Goal: Transaction & Acquisition: Download file/media

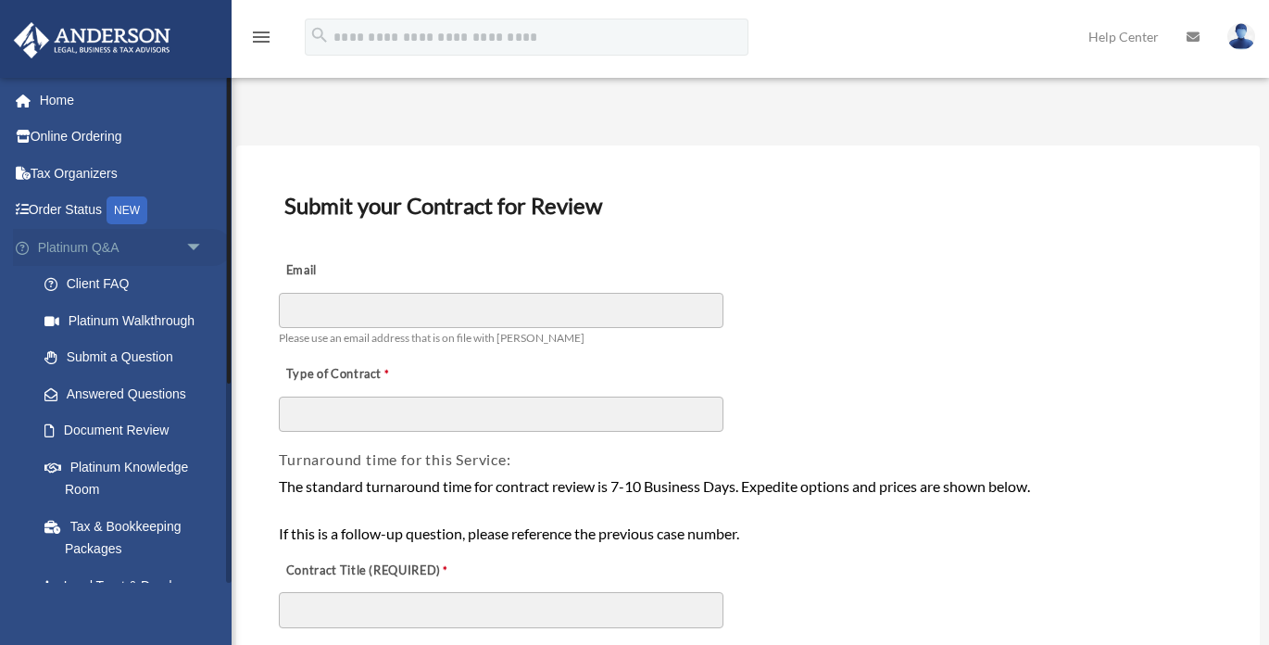
click at [114, 255] on link "Platinum Q&A arrow_drop_down" at bounding box center [122, 247] width 219 height 37
click at [189, 246] on span "arrow_drop_down" at bounding box center [203, 248] width 37 height 38
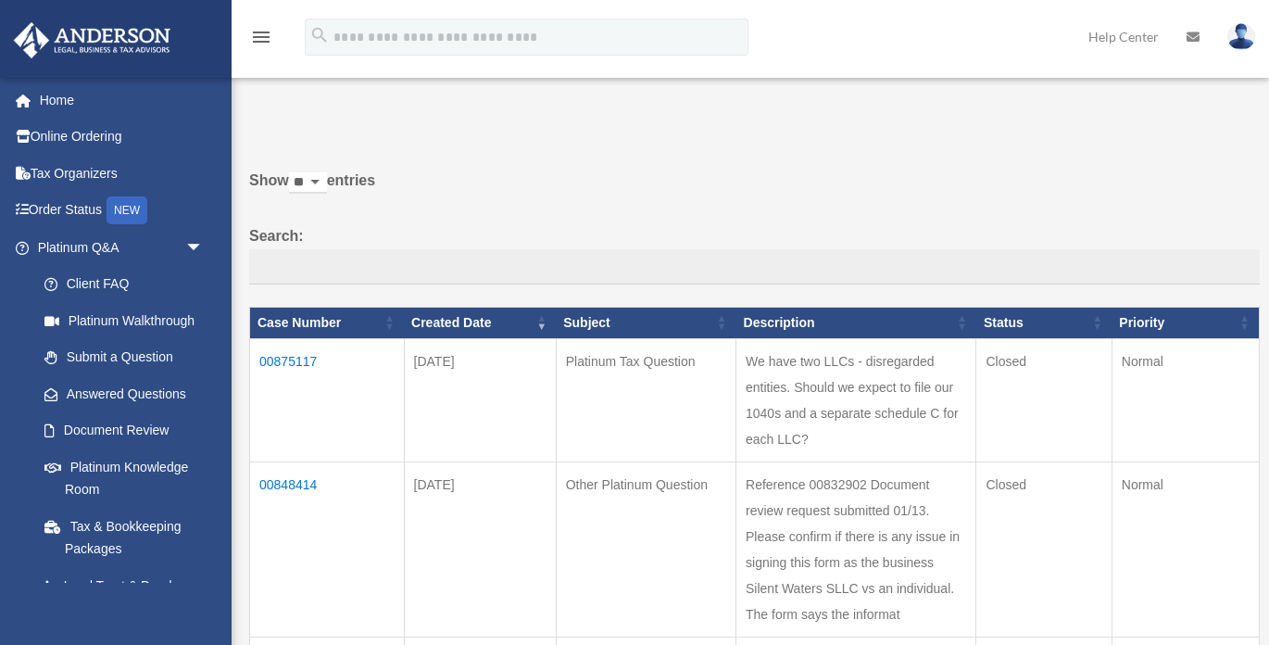
click at [197, 247] on span "arrow_drop_down" at bounding box center [203, 248] width 37 height 38
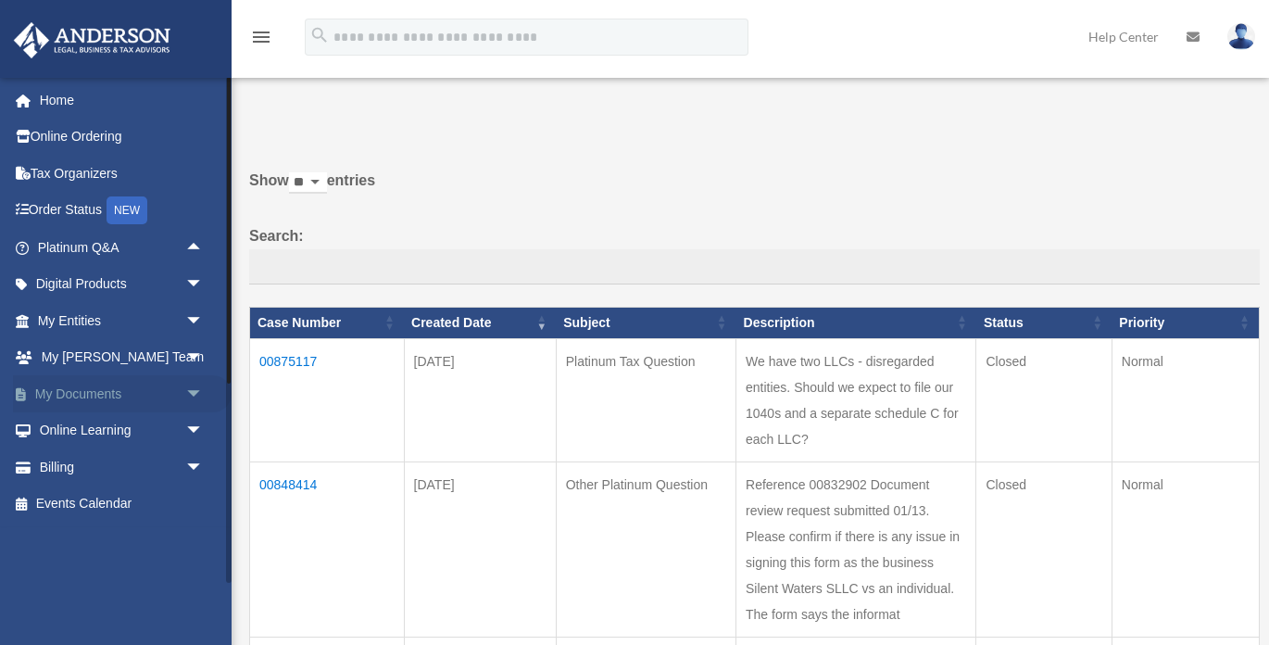
click at [110, 384] on link "My Documents arrow_drop_down" at bounding box center [122, 393] width 219 height 37
click at [192, 392] on span "arrow_drop_down" at bounding box center [203, 394] width 37 height 38
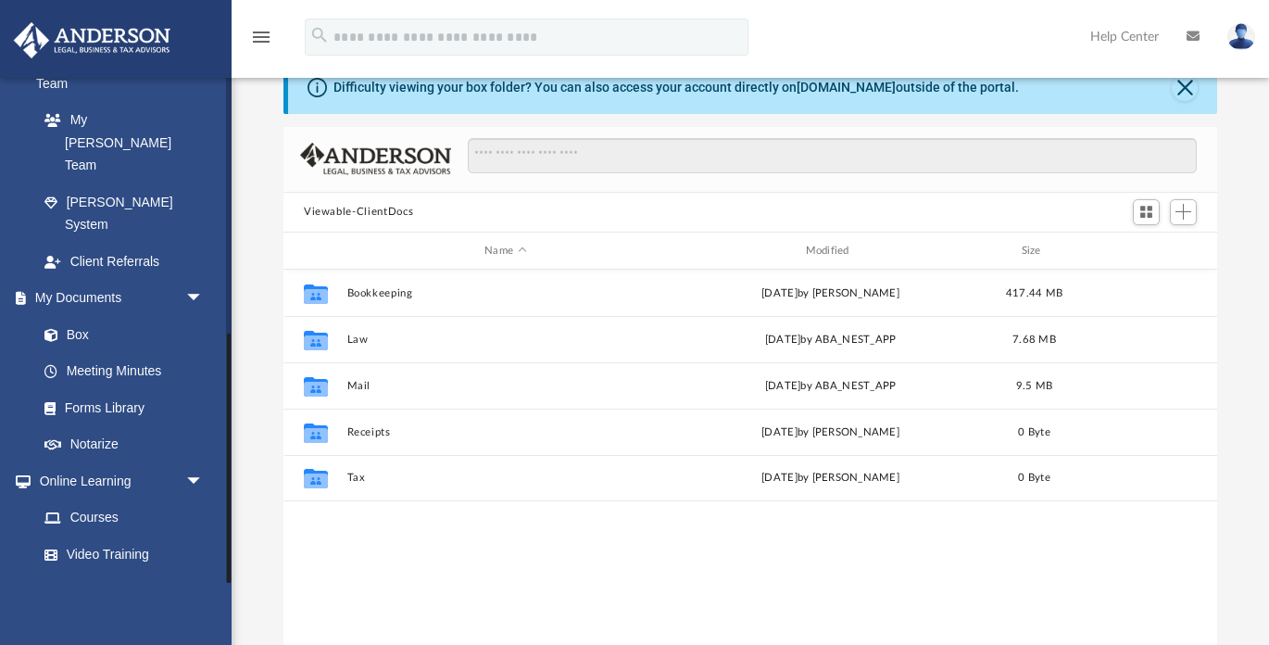
scroll to position [55, 0]
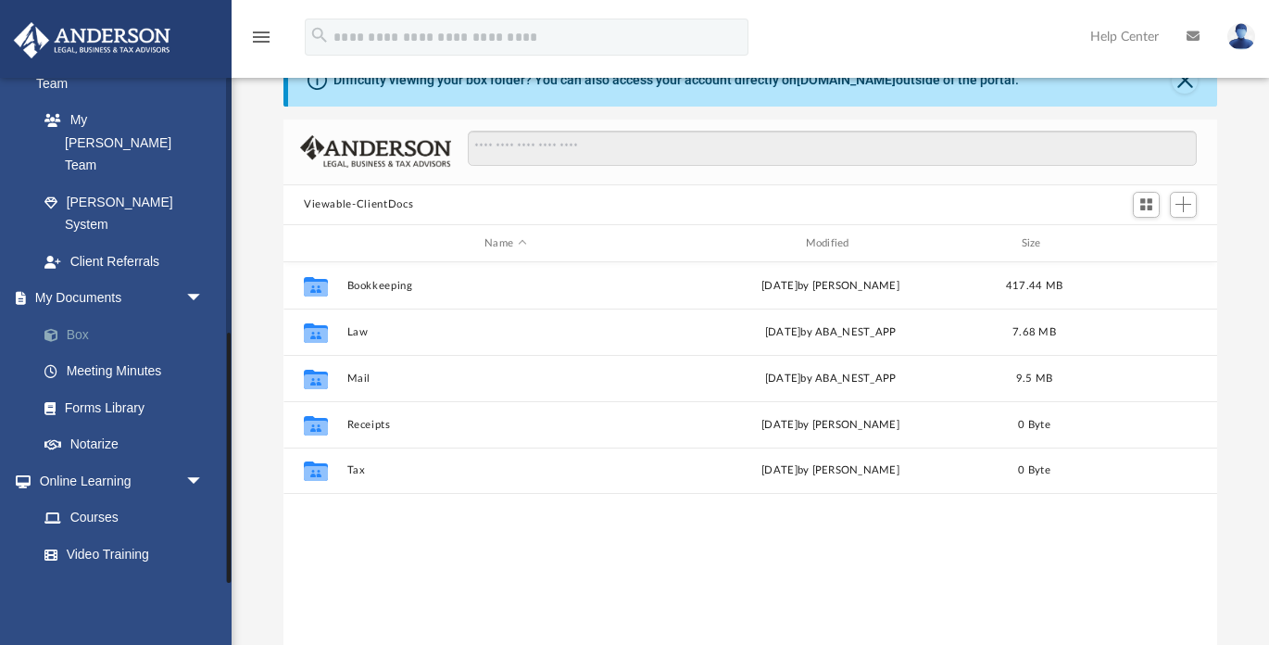
click at [94, 316] on link "Box" at bounding box center [129, 334] width 206 height 37
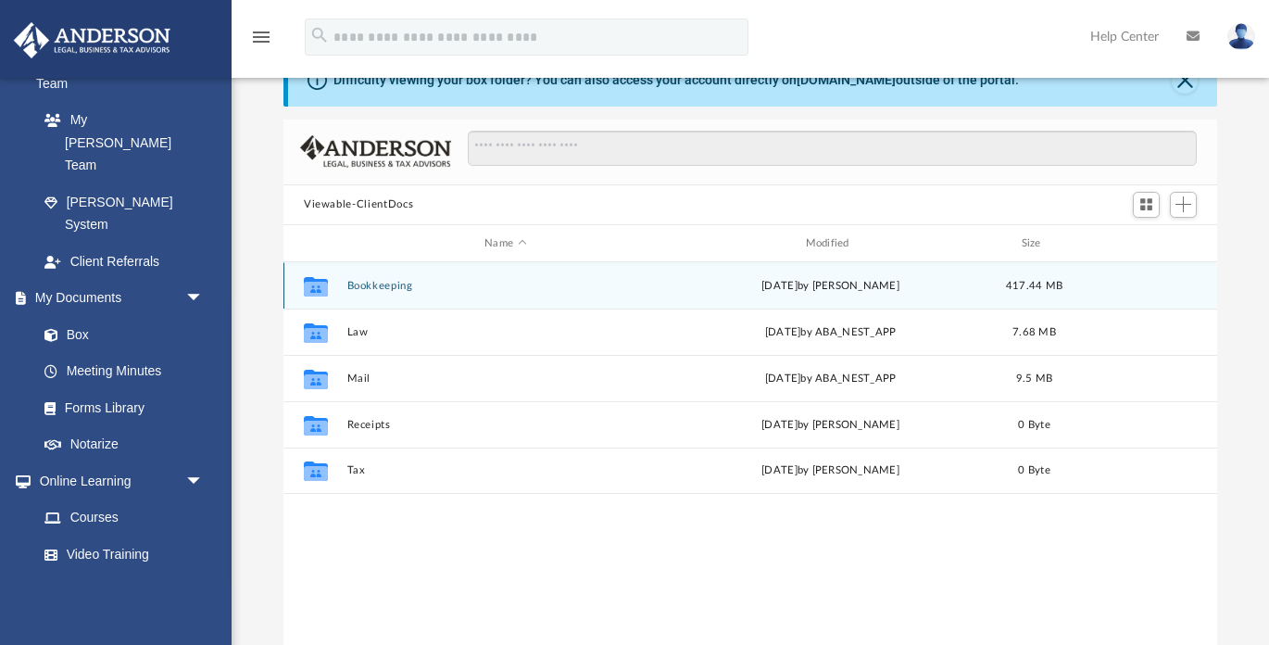
click at [380, 287] on button "Bookkeeping" at bounding box center [505, 286] width 317 height 12
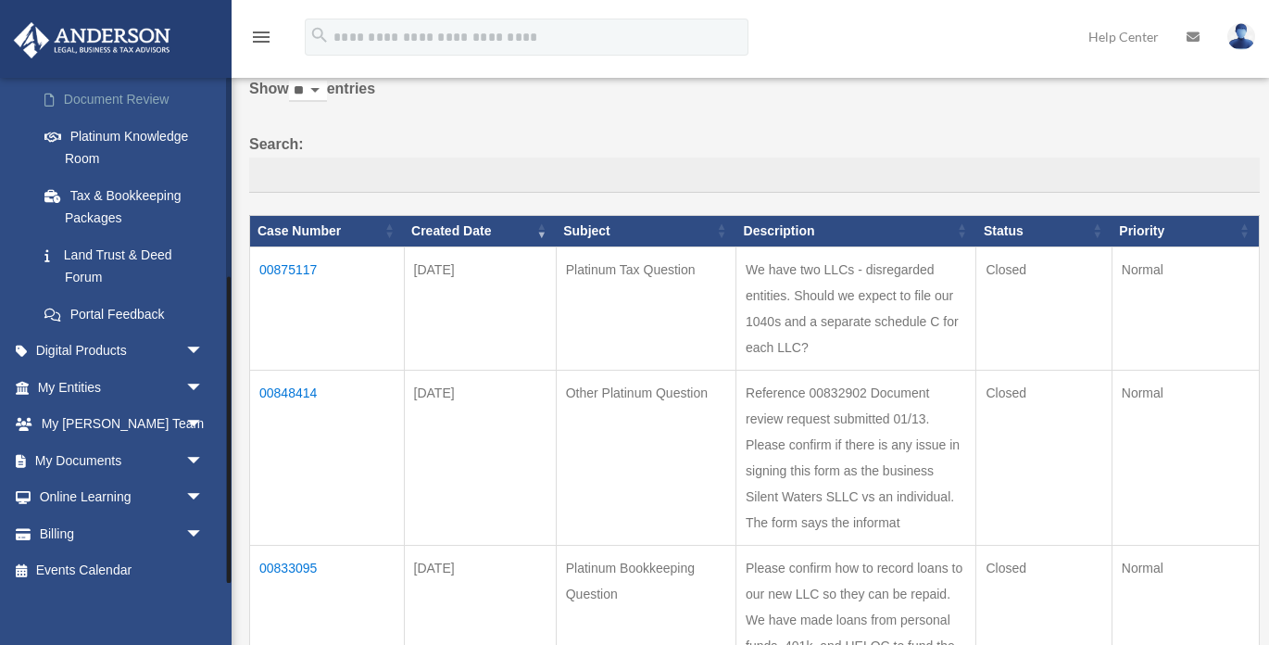
scroll to position [330, 0]
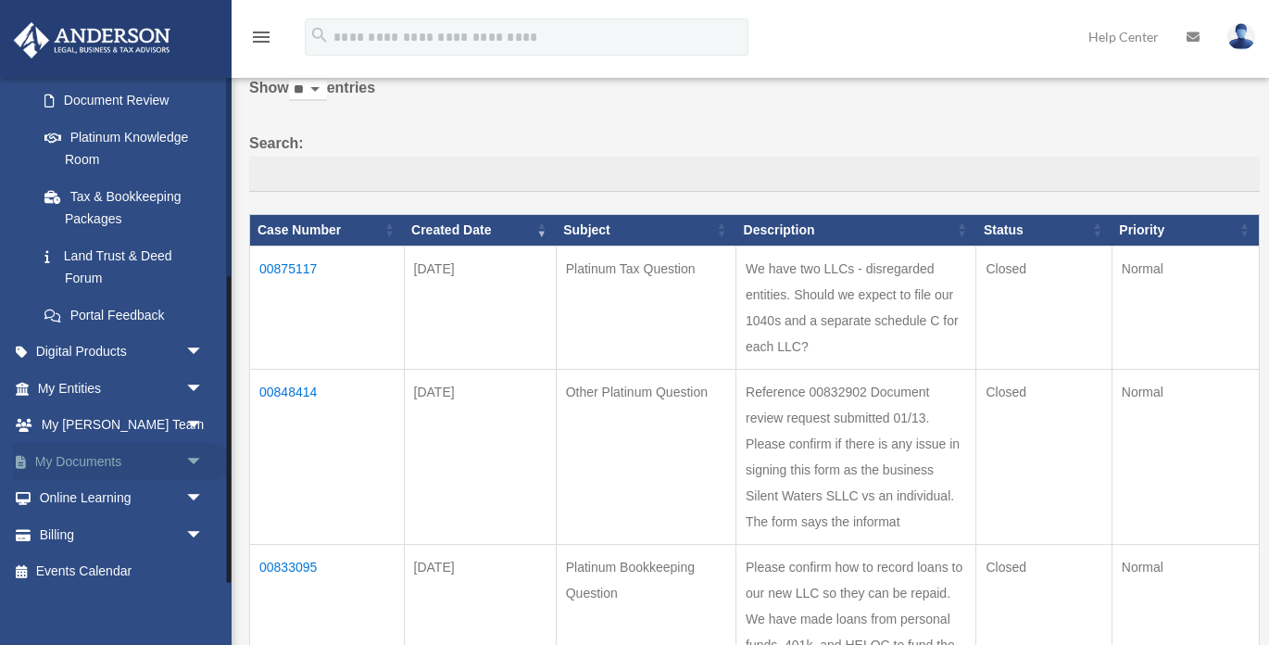
click at [199, 451] on span "arrow_drop_down" at bounding box center [203, 462] width 37 height 38
click at [79, 490] on link "Box" at bounding box center [129, 498] width 206 height 37
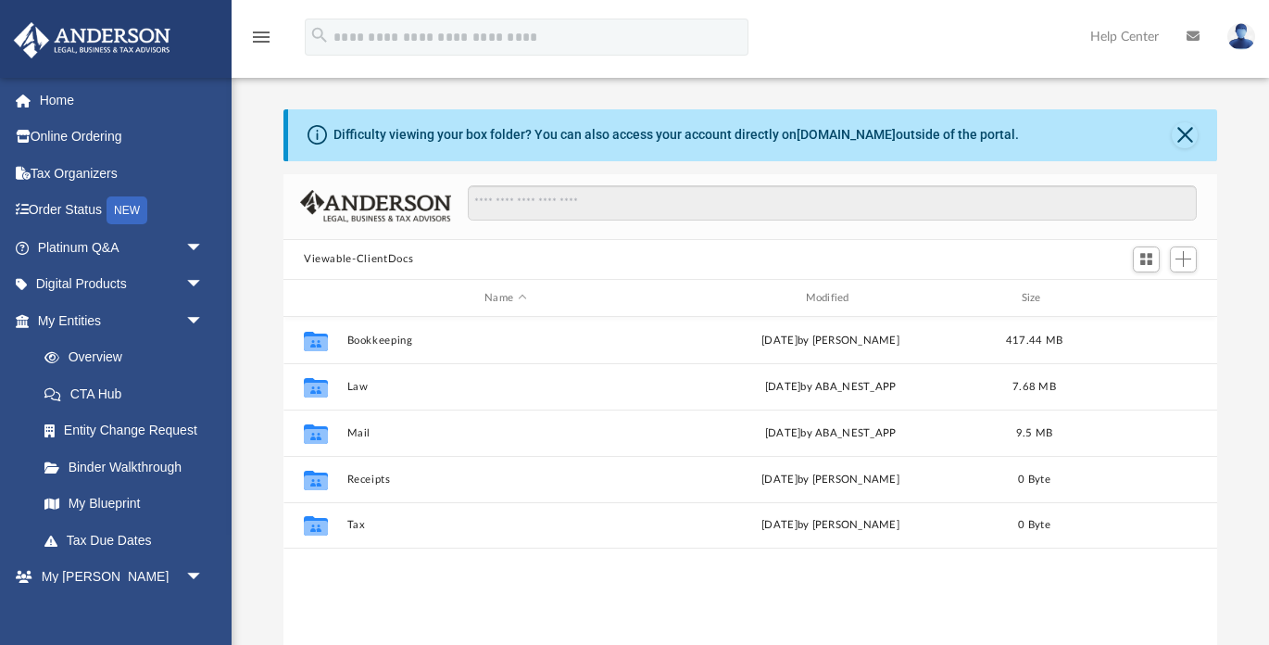
scroll to position [1, 1]
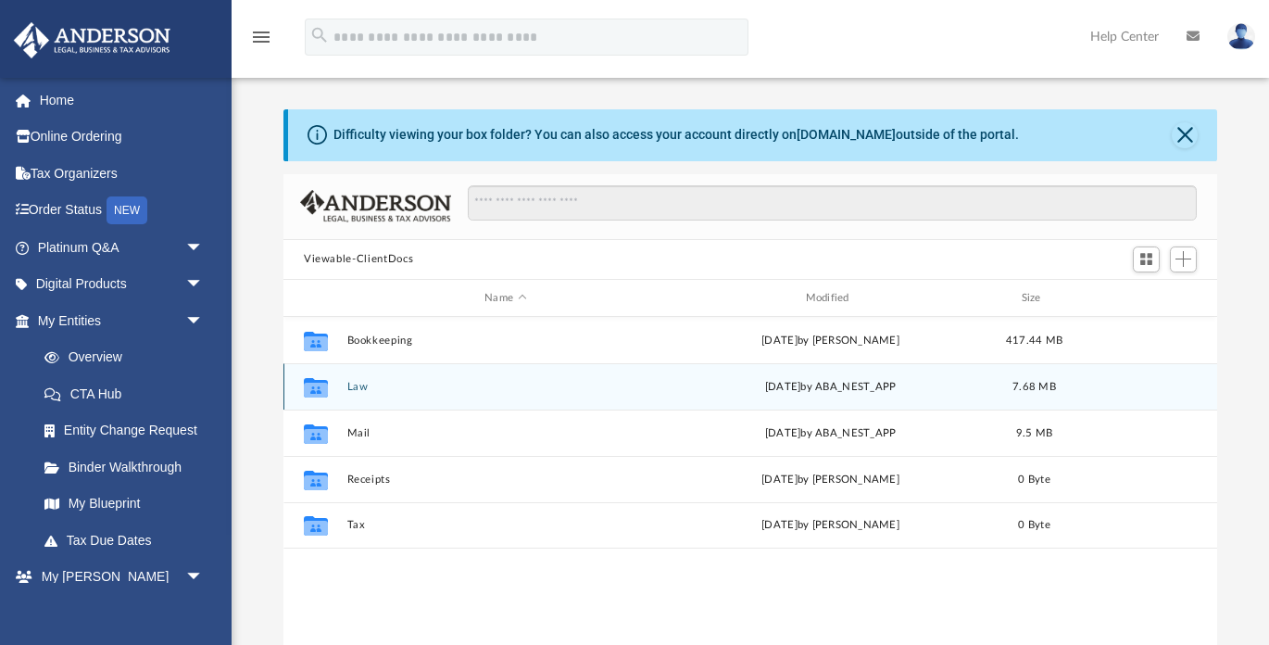
click at [353, 389] on button "Law" at bounding box center [505, 387] width 317 height 12
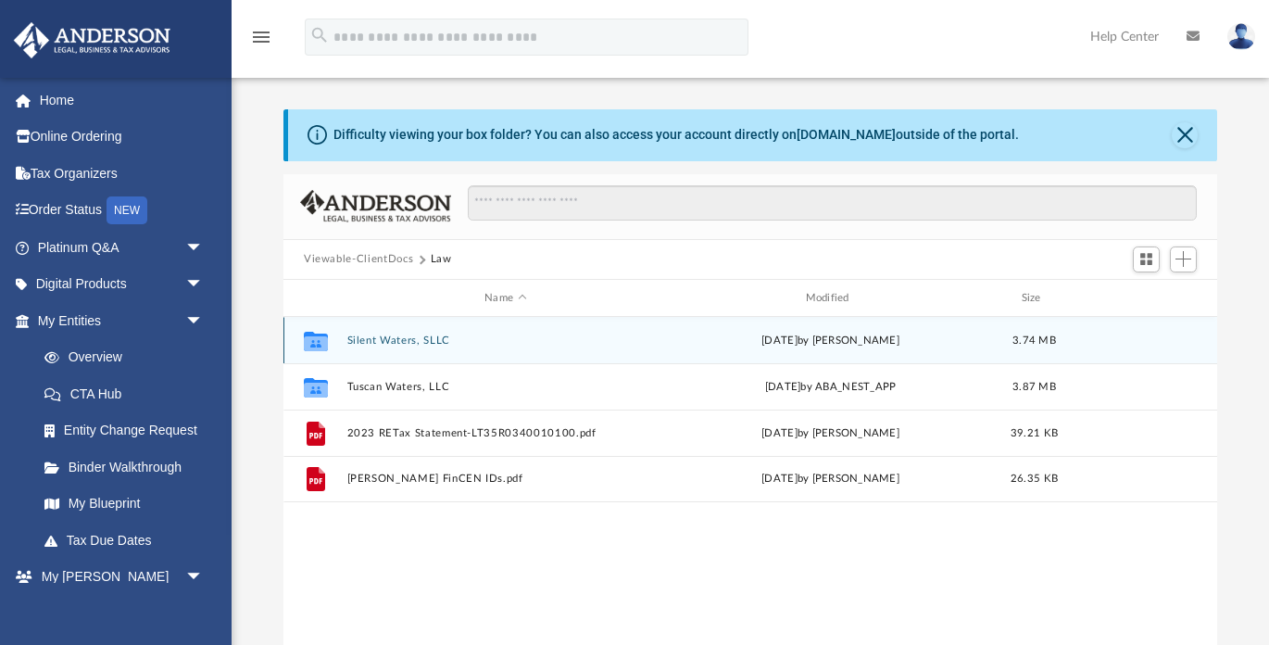
click at [410, 343] on button "Silent Waters, SLLC" at bounding box center [505, 340] width 317 height 12
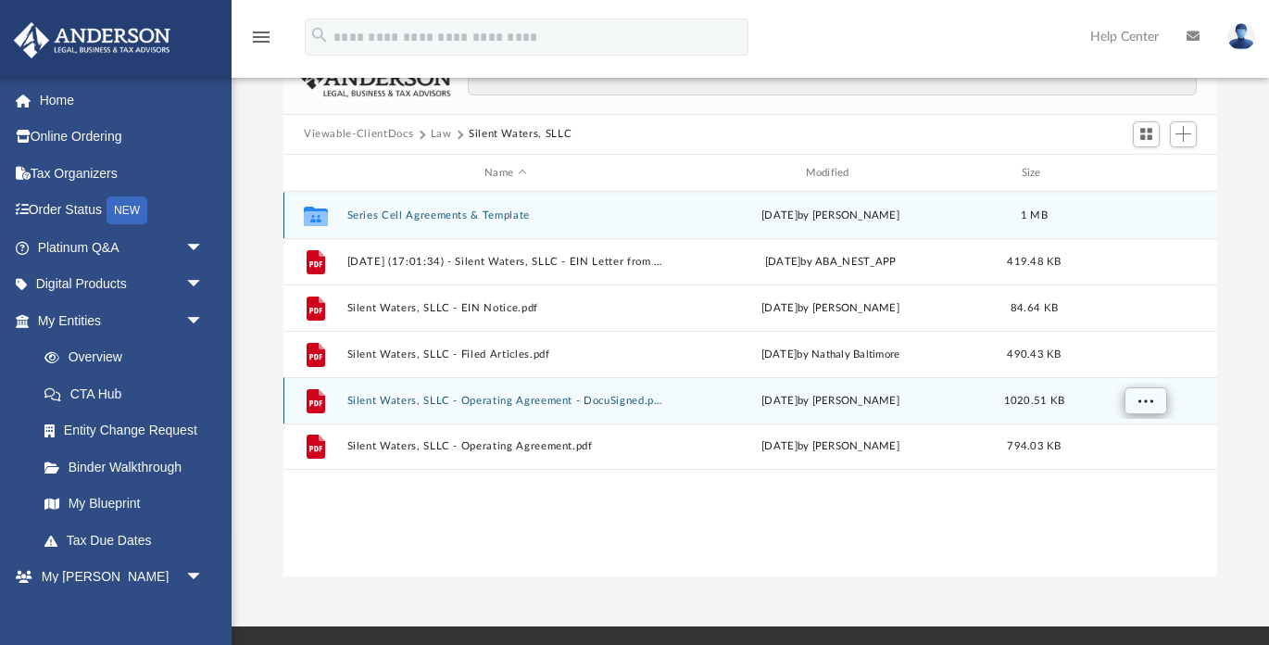
scroll to position [138, 0]
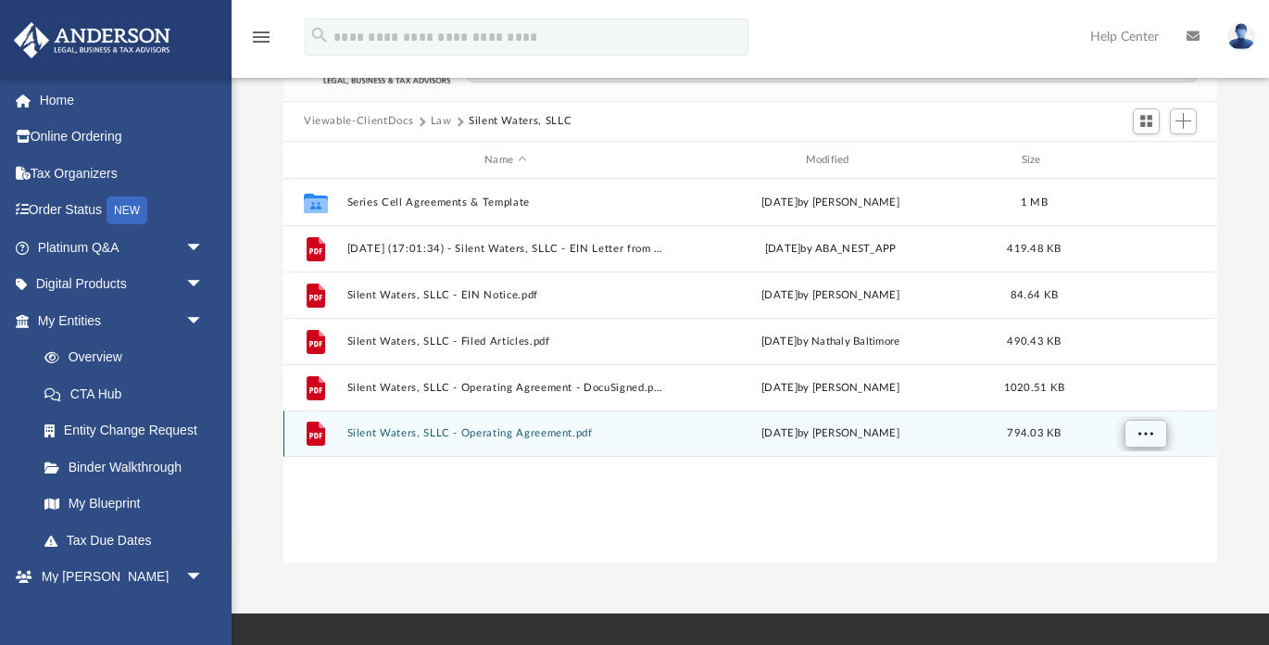
click at [1149, 433] on span "More options" at bounding box center [1146, 433] width 15 height 10
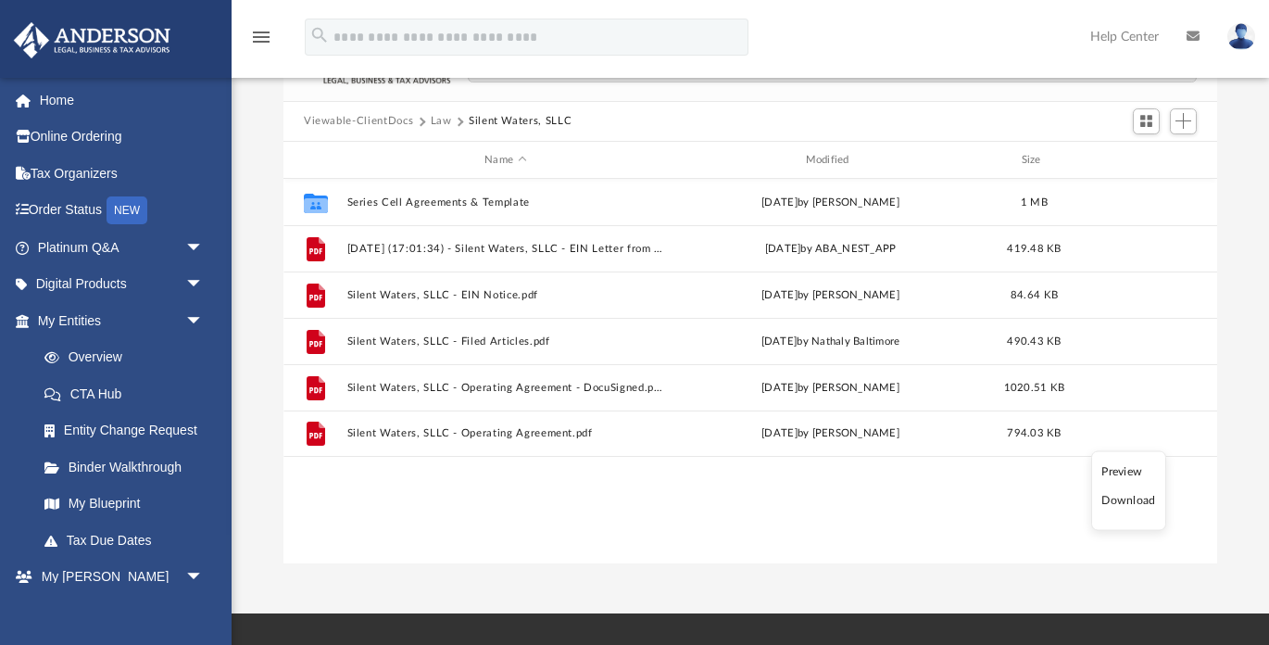
click at [1137, 502] on li "Download" at bounding box center [1128, 500] width 54 height 19
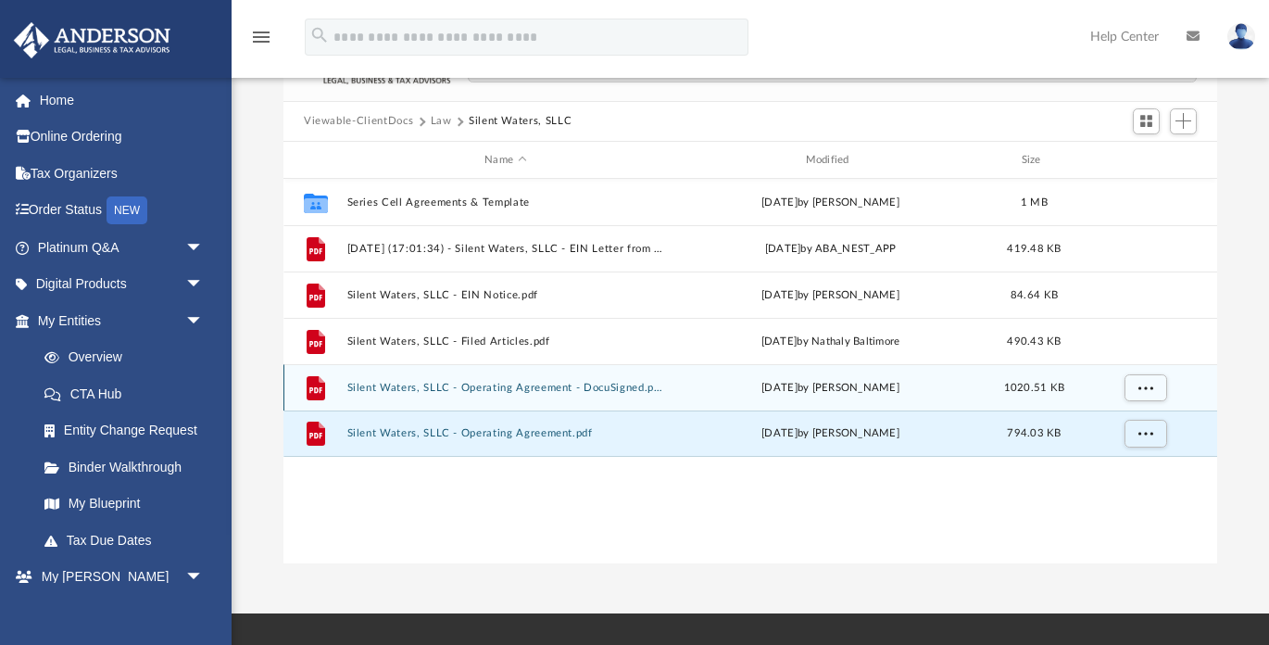
click at [434, 385] on button "Silent Waters, SLLC - Operating Agreement - DocuSigned.pdf" at bounding box center [505, 388] width 317 height 12
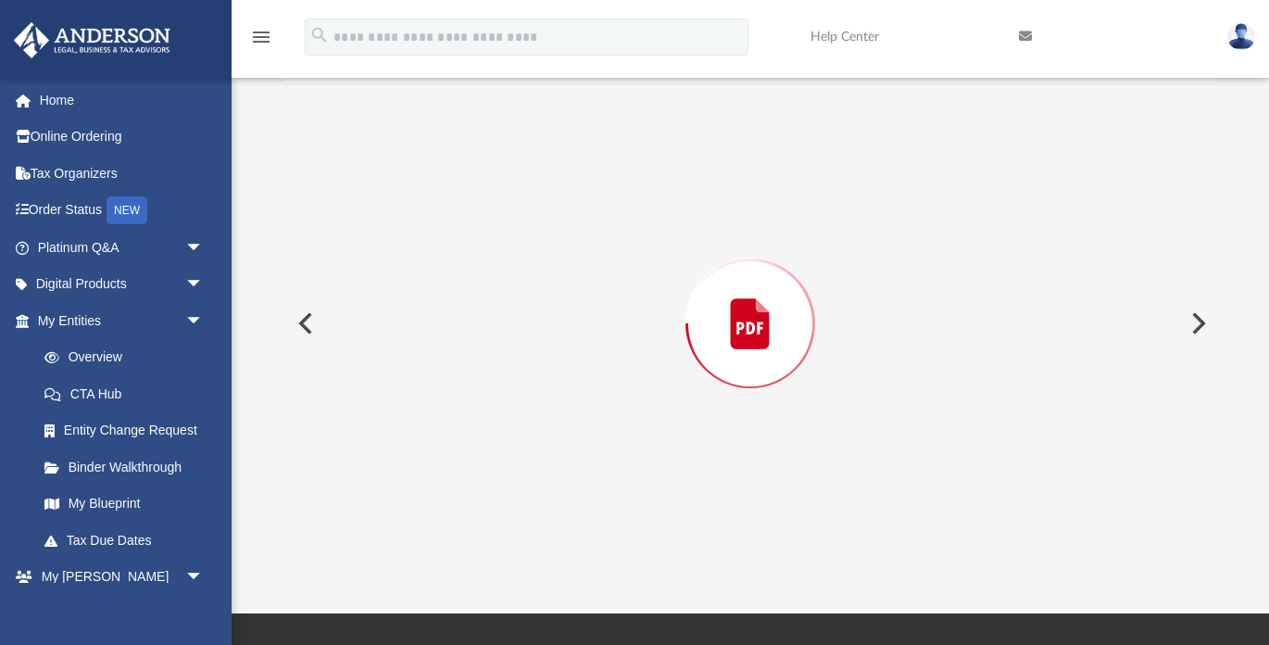
scroll to position [15448, 0]
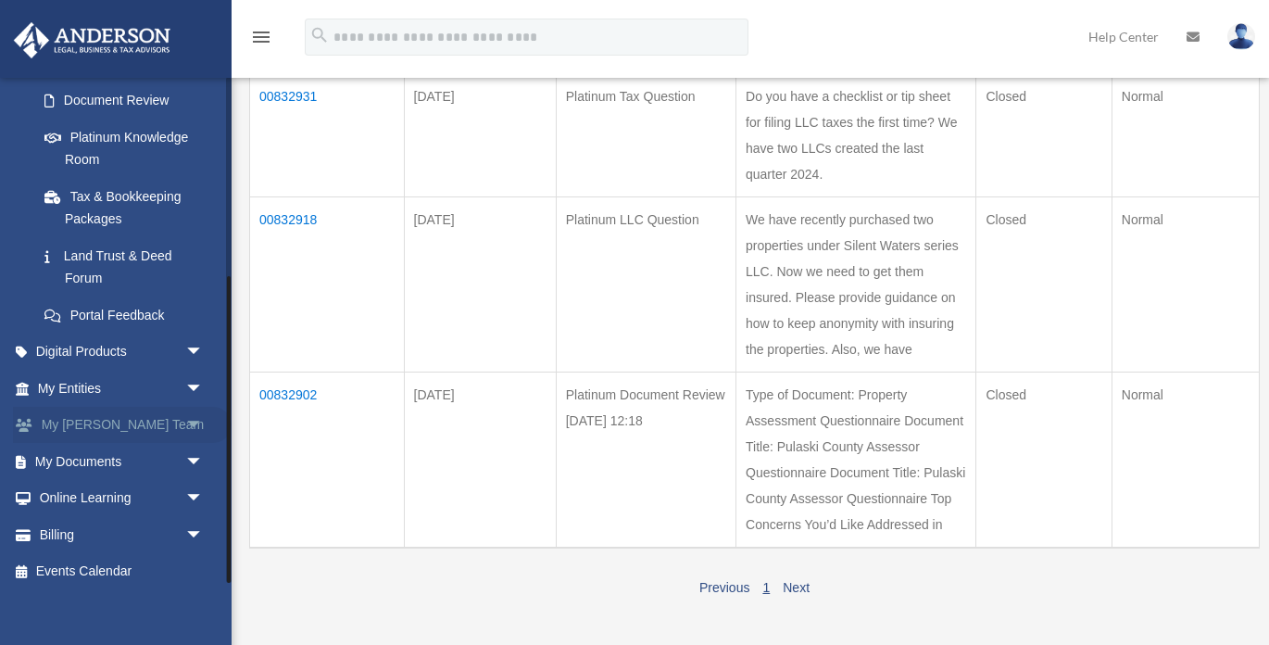
scroll to position [737, 0]
click at [105, 455] on link "My Documents arrow_drop_down" at bounding box center [122, 461] width 219 height 37
click at [199, 454] on span "arrow_drop_down" at bounding box center [203, 462] width 37 height 38
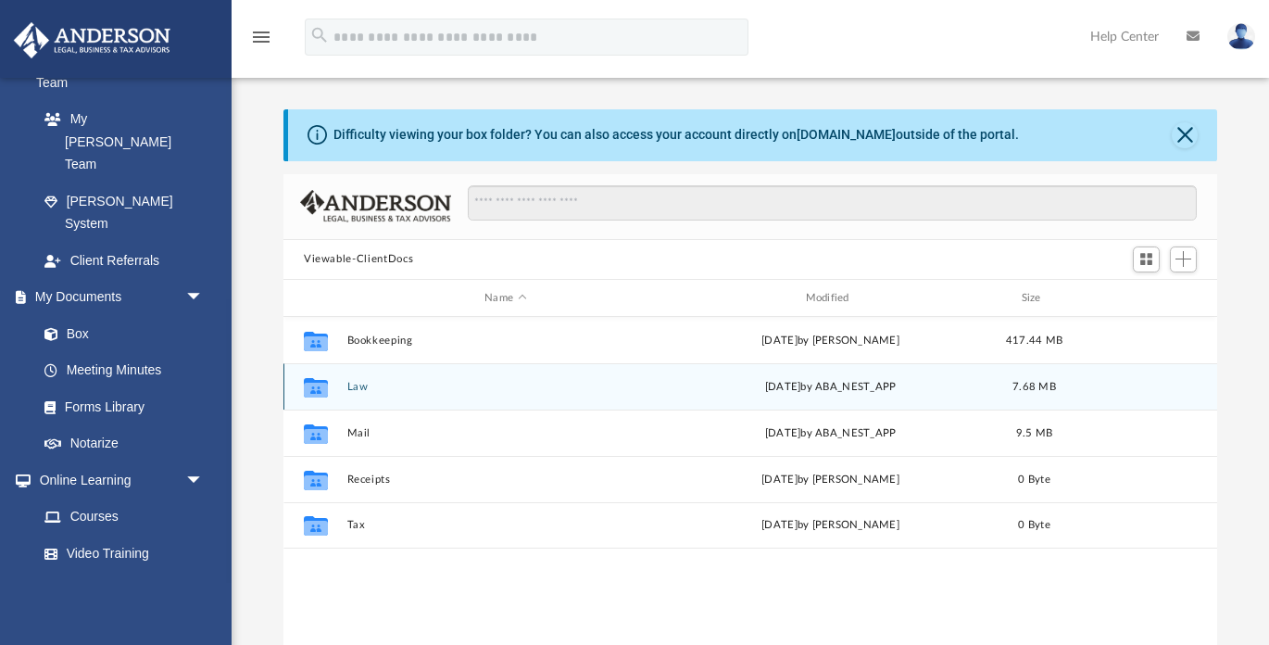
scroll to position [516, 0]
click at [365, 391] on button "Law" at bounding box center [505, 387] width 317 height 12
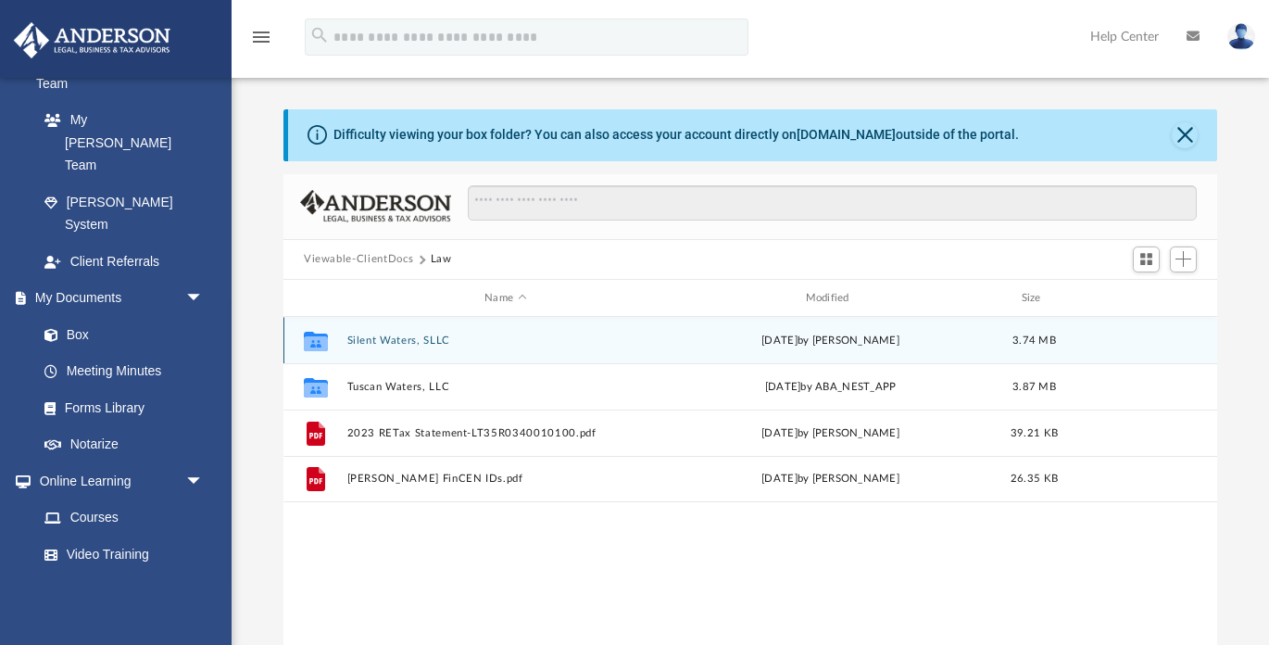
click at [683, 343] on div "[DATE] by [PERSON_NAME]" at bounding box center [831, 341] width 317 height 17
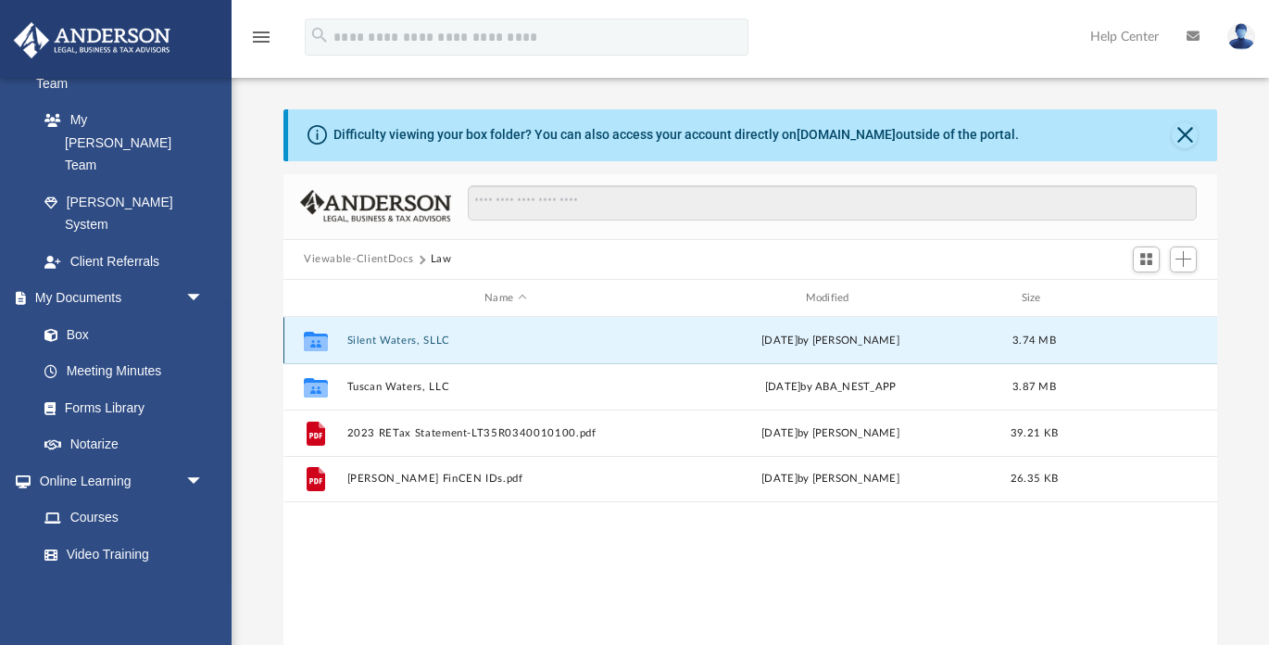
click at [406, 341] on button "Silent Waters, SLLC" at bounding box center [505, 340] width 317 height 12
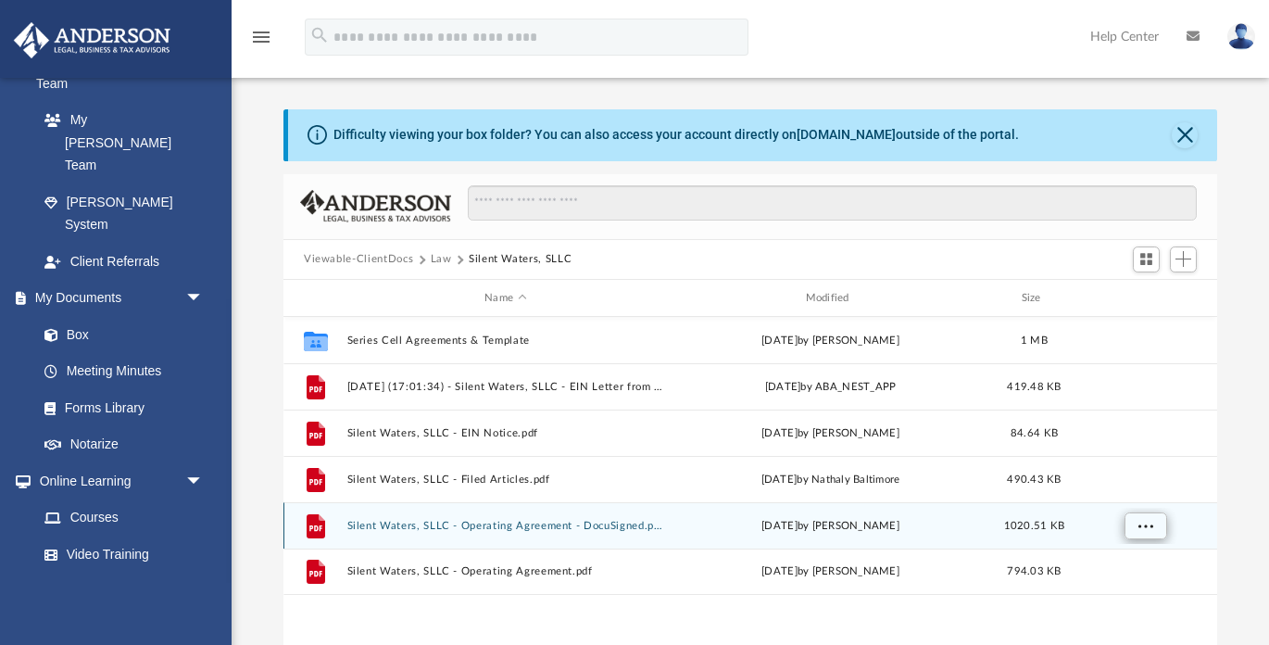
click at [1145, 524] on span "More options" at bounding box center [1146, 526] width 15 height 10
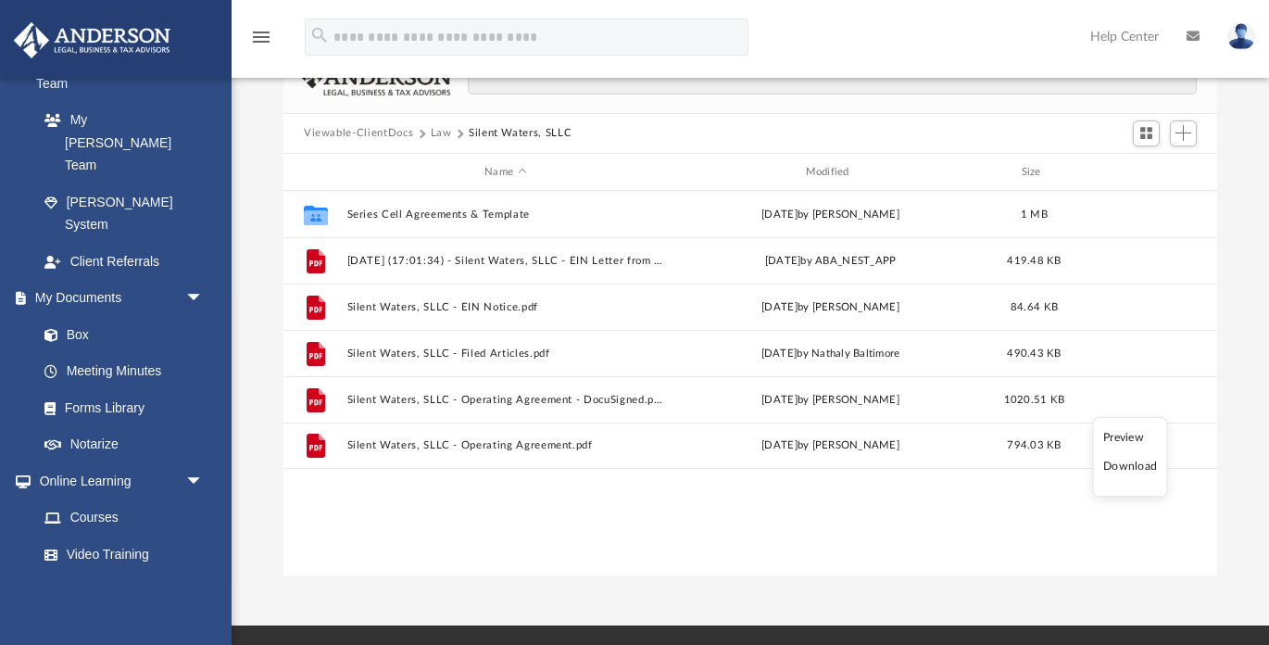
scroll to position [132, 0]
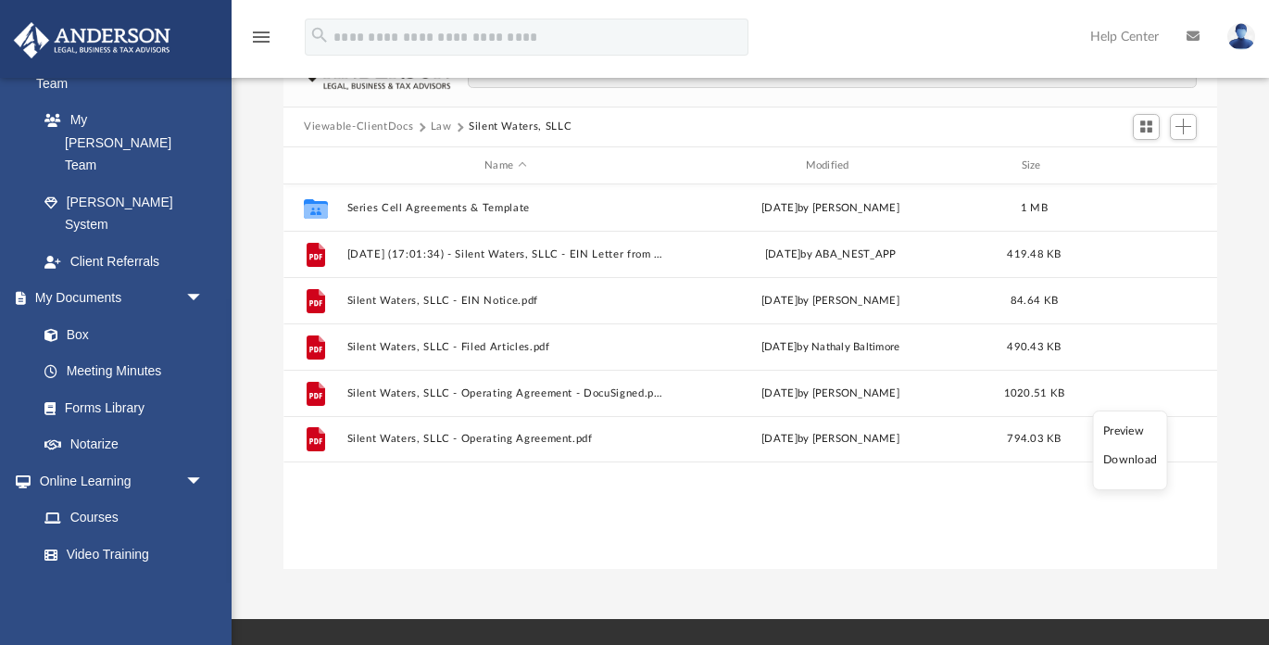
click at [1128, 463] on li "Download" at bounding box center [1130, 459] width 54 height 19
